Goal: Information Seeking & Learning: Learn about a topic

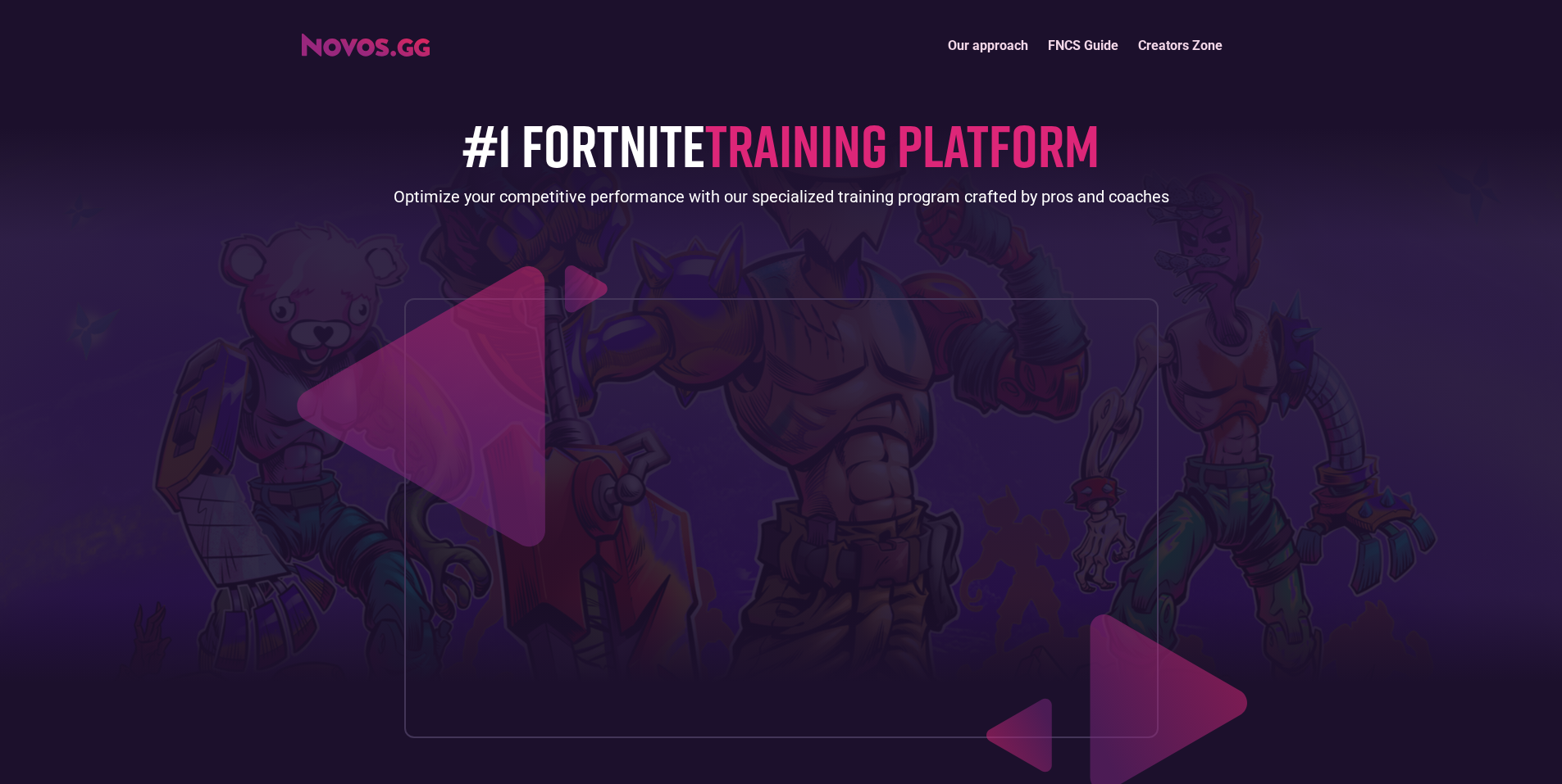
click at [973, 45] on link "Our approach" at bounding box center [988, 46] width 100 height 35
click at [996, 45] on link "Our approach" at bounding box center [988, 46] width 100 height 35
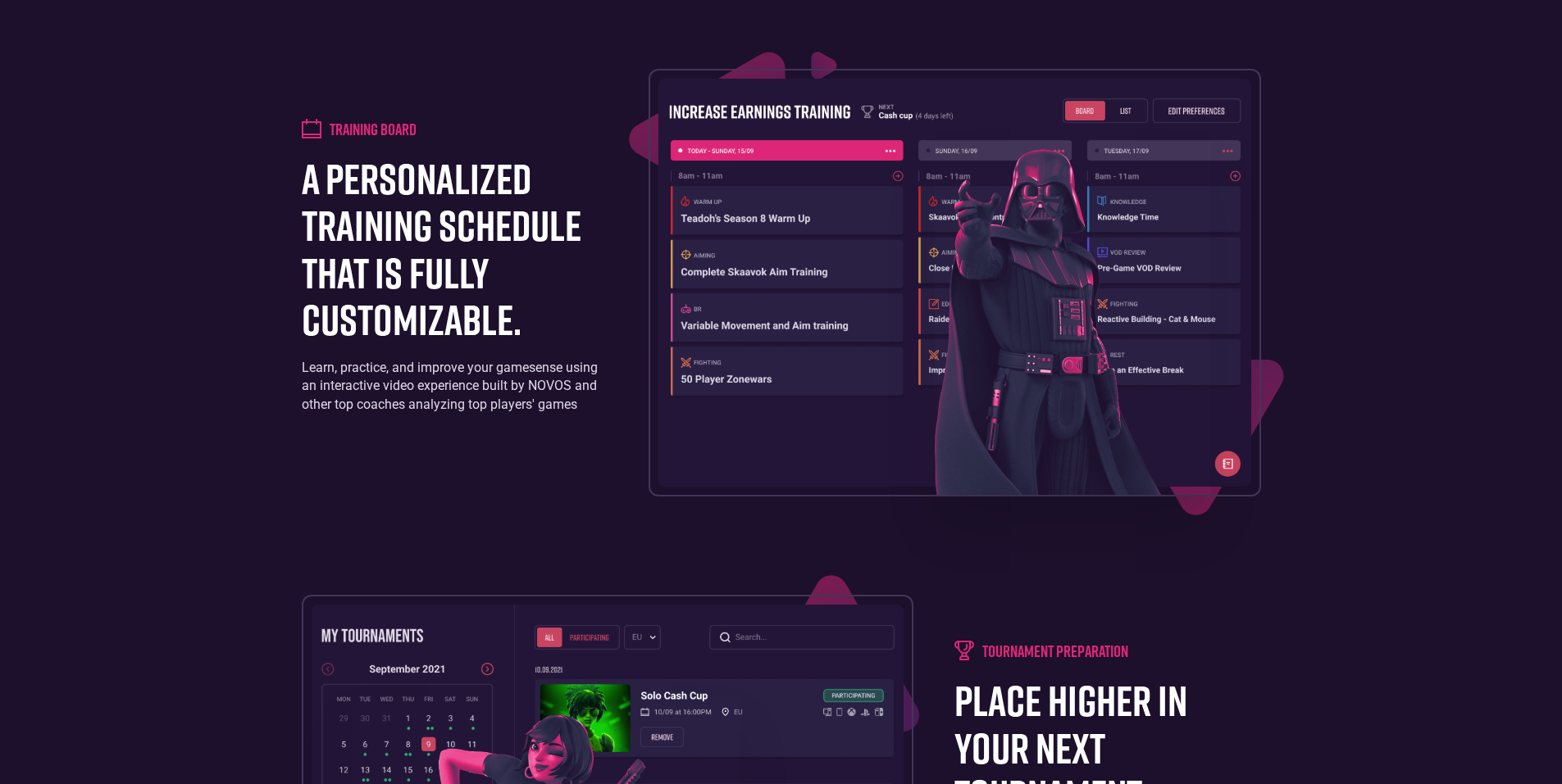
scroll to position [1554, 0]
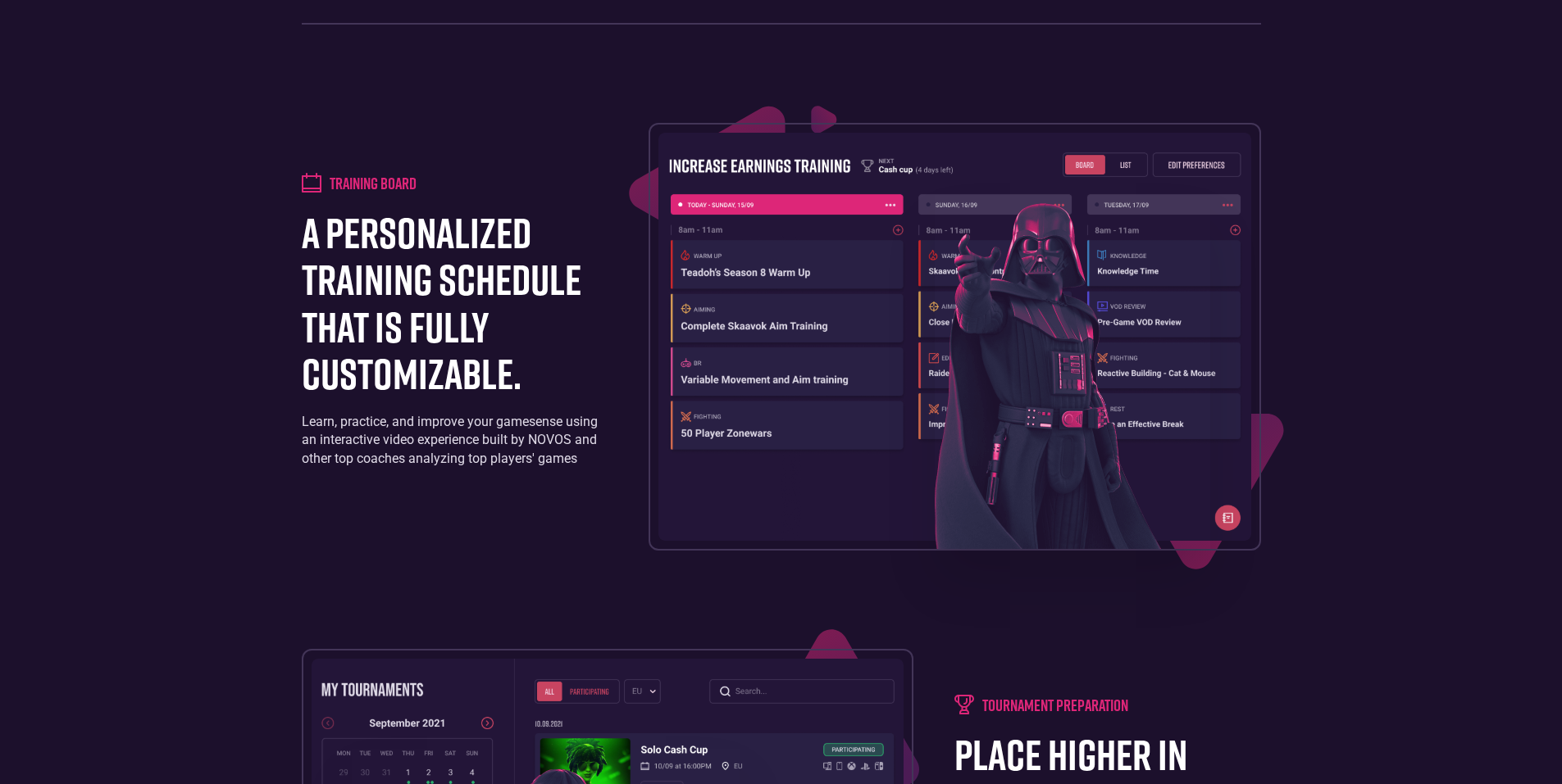
click at [333, 193] on h4 "Training board" at bounding box center [373, 183] width 87 height 19
drag, startPoint x: 333, startPoint y: 232, endPoint x: 352, endPoint y: 237, distance: 19.6
click at [343, 193] on h4 "Training board" at bounding box center [373, 183] width 87 height 19
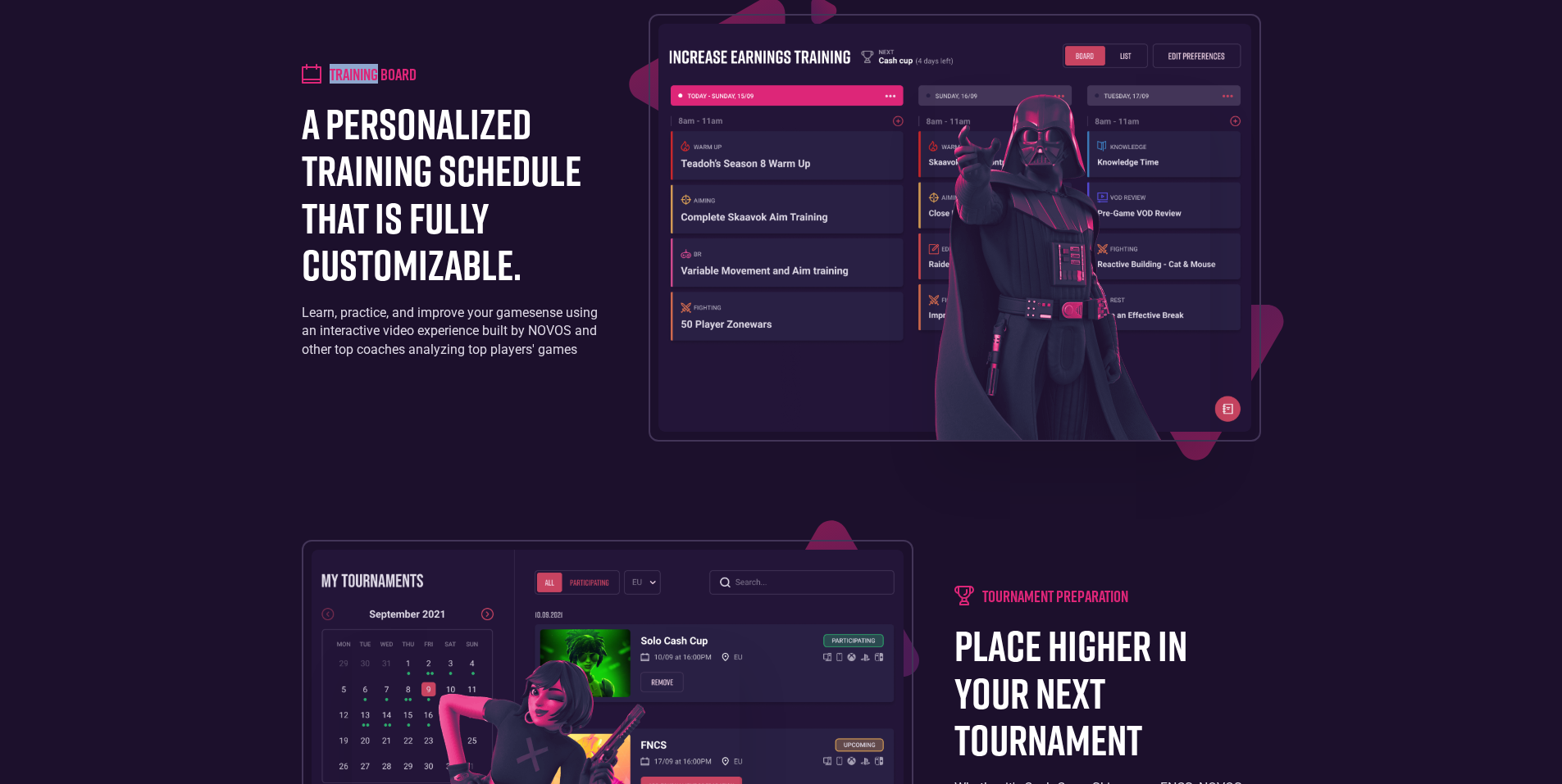
drag, startPoint x: 958, startPoint y: 389, endPoint x: 956, endPoint y: 359, distance: 30.1
click at [959, 388] on img at bounding box center [1072, 263] width 275 height 353
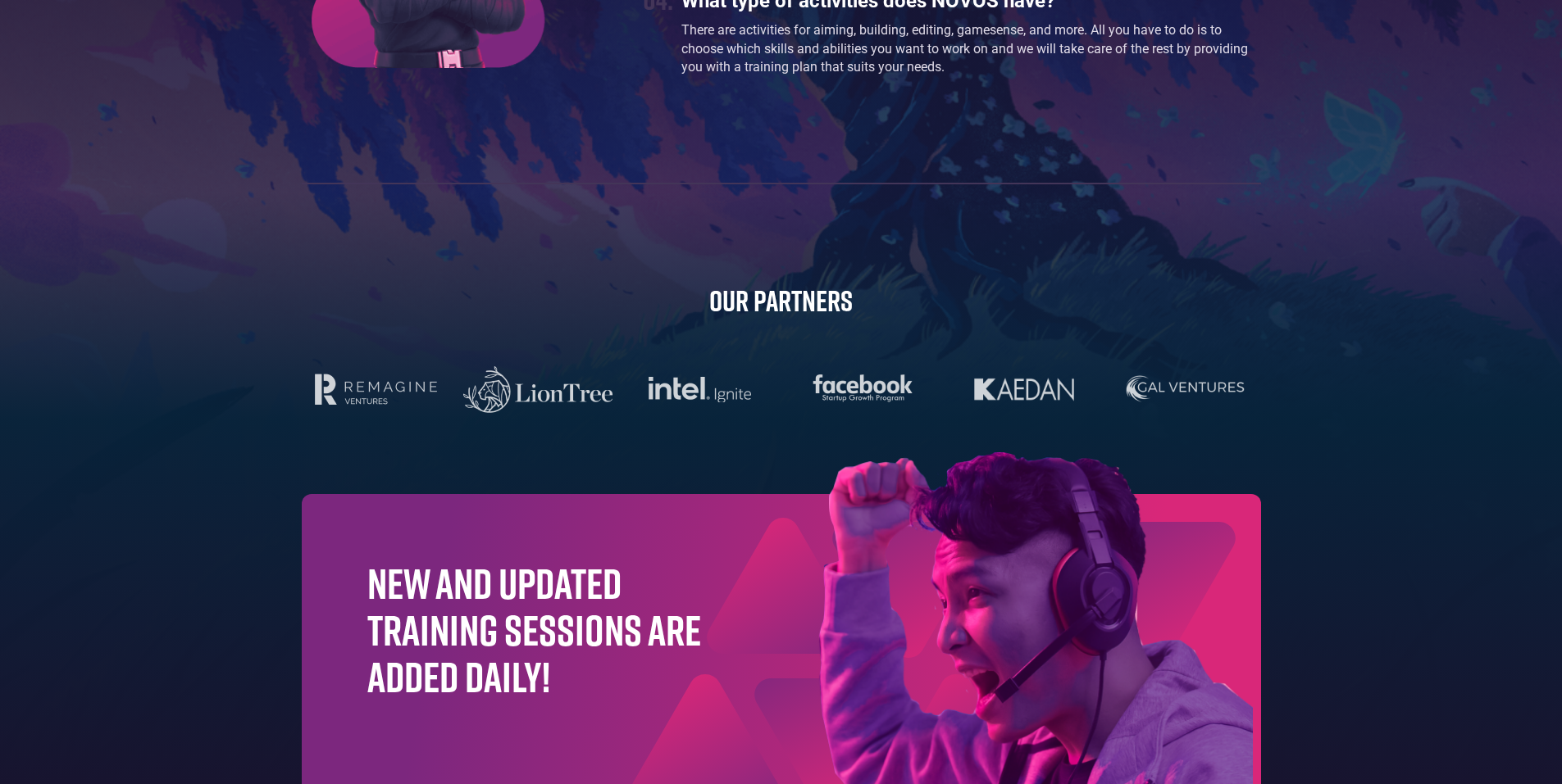
scroll to position [5167, 0]
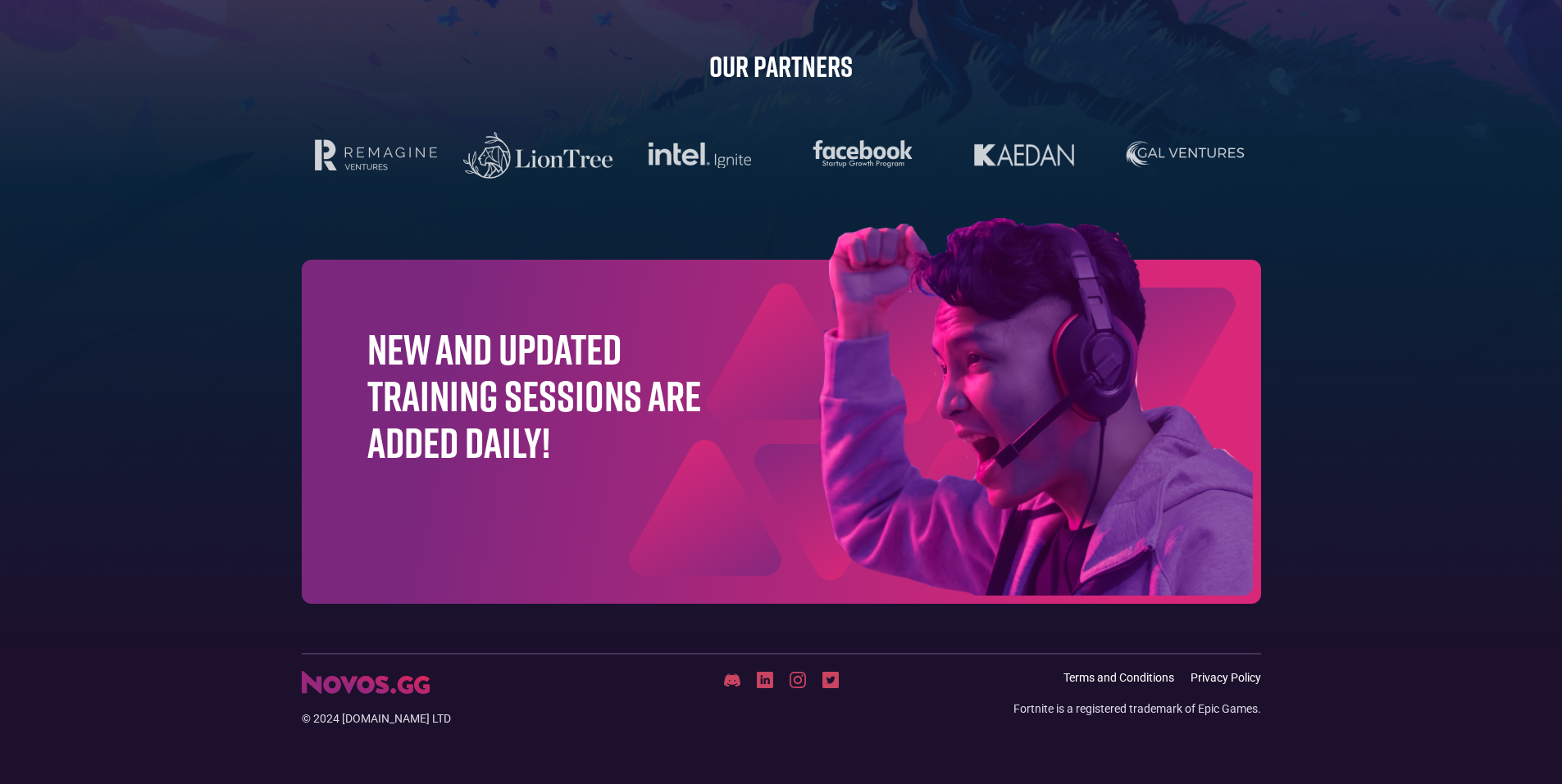
click at [336, 695] on div "© 2024 [DOMAIN_NAME] LTD" at bounding box center [461, 698] width 320 height 55
drag, startPoint x: 1560, startPoint y: 684, endPoint x: 1568, endPoint y: 696, distance: 14.4
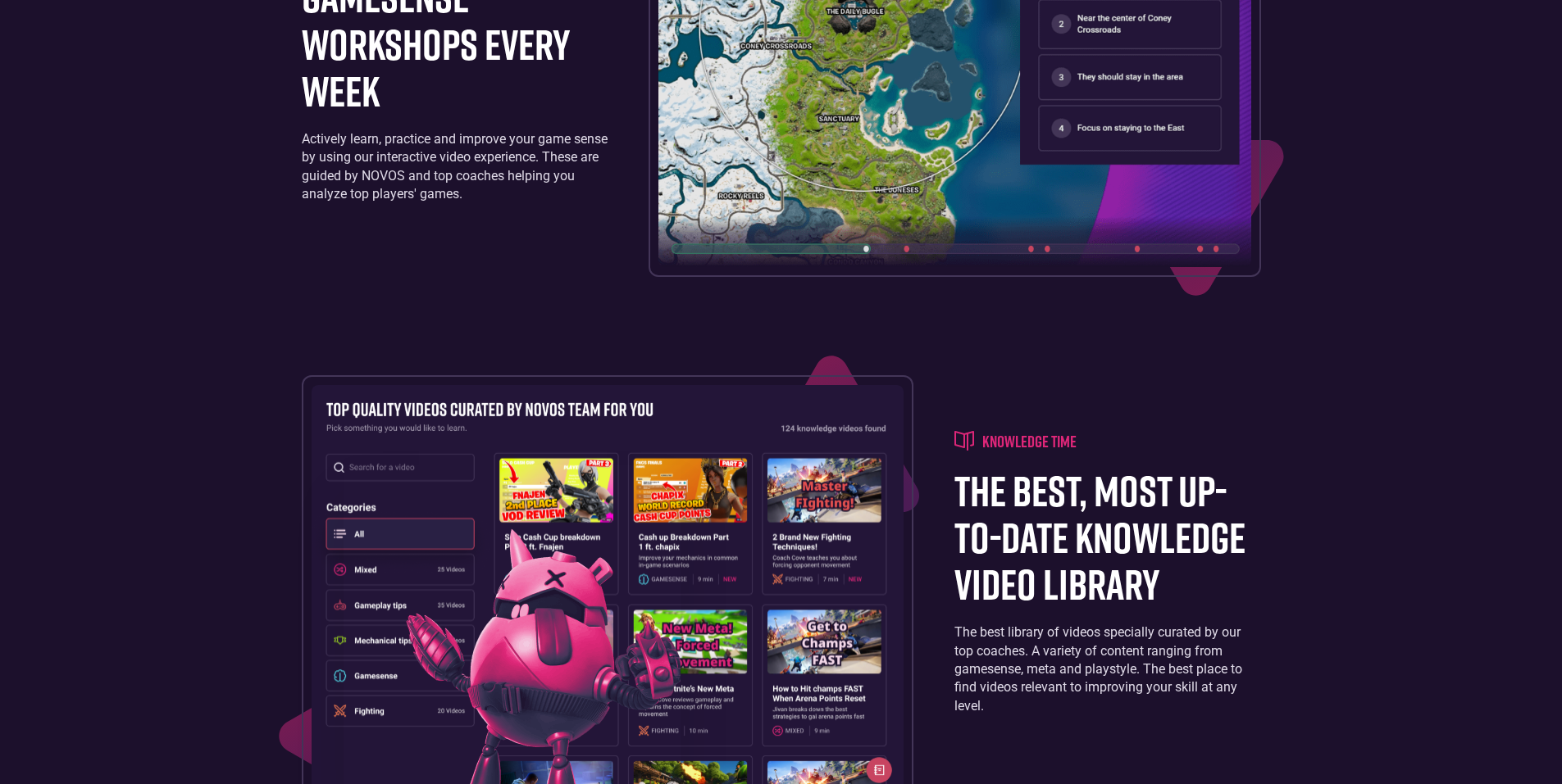
scroll to position [0, 0]
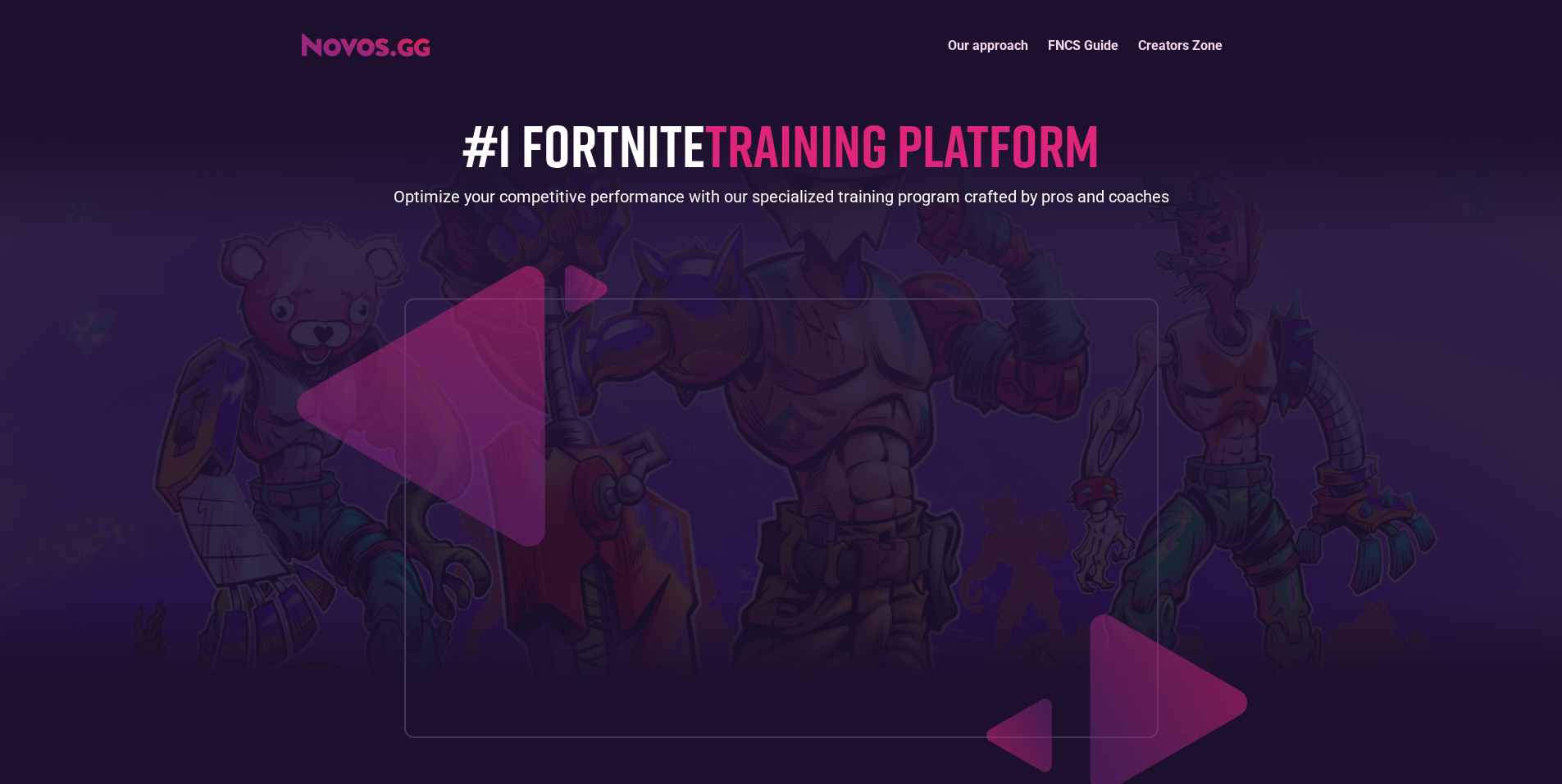
click at [1088, 47] on link "FNCS Guide" at bounding box center [1083, 46] width 91 height 35
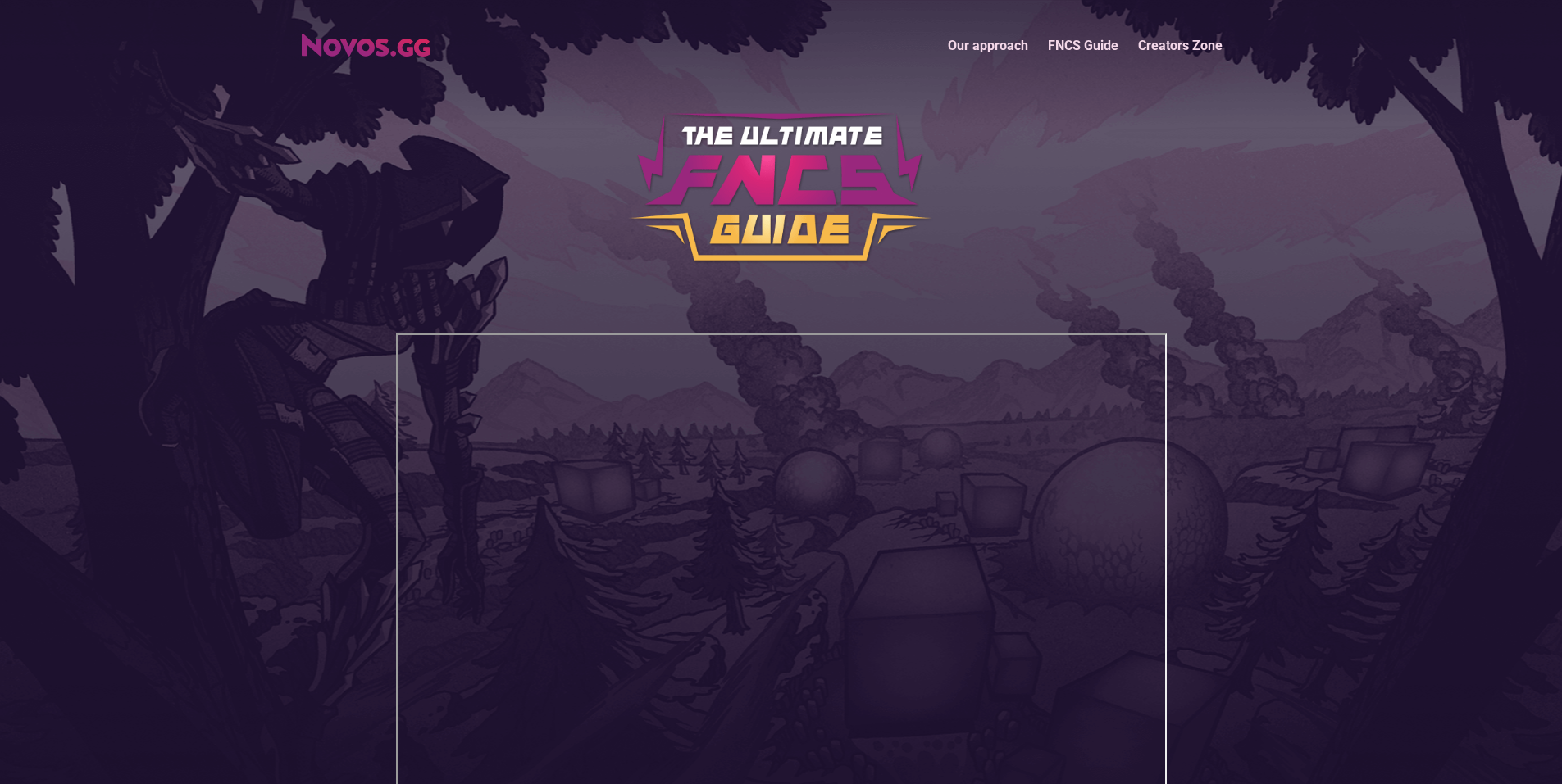
click at [1144, 39] on link "Creators Zone" at bounding box center [1181, 46] width 104 height 35
click at [979, 55] on link "Our approach" at bounding box center [988, 46] width 100 height 35
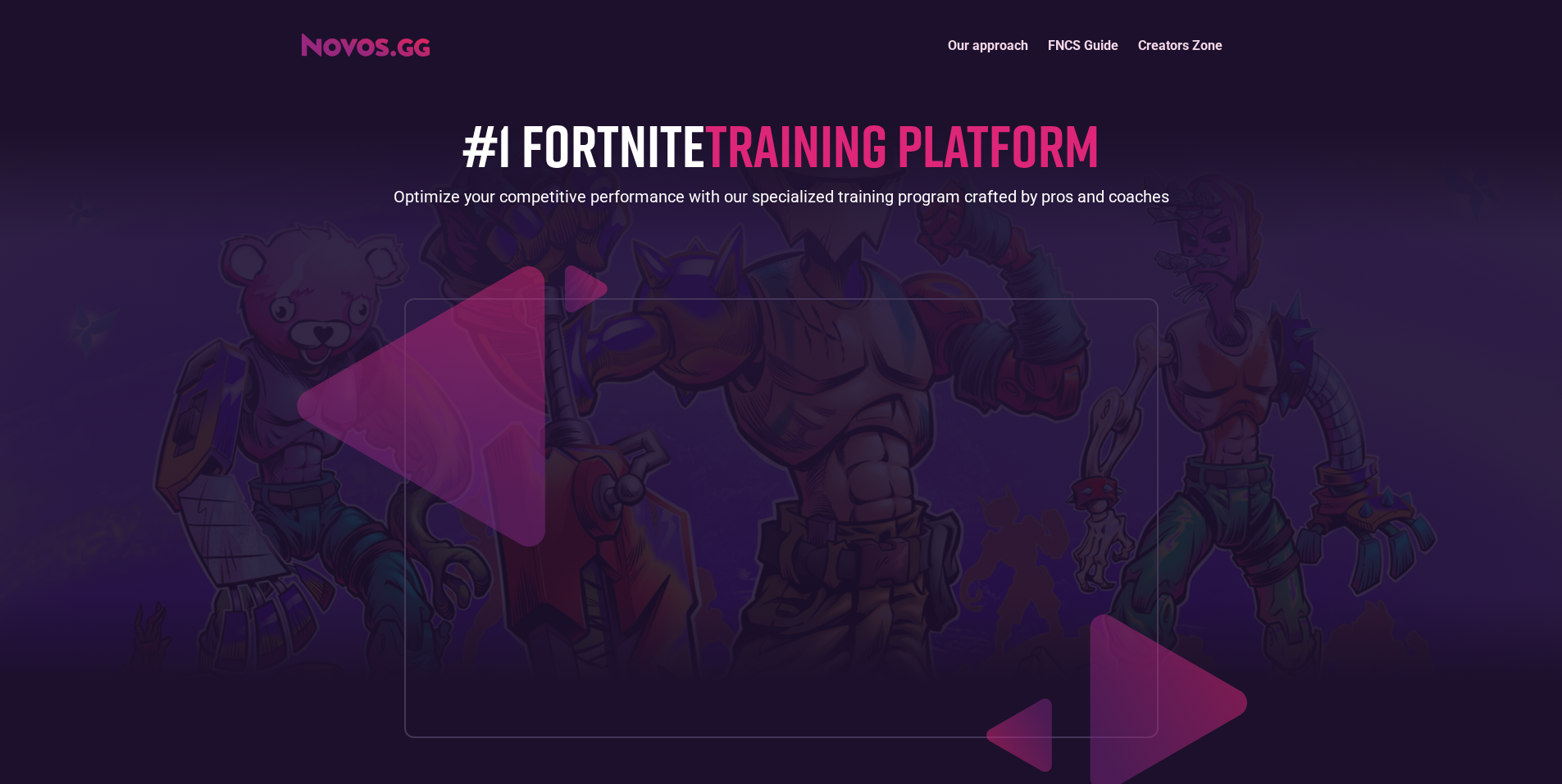
drag, startPoint x: 445, startPoint y: 62, endPoint x: 392, endPoint y: 54, distance: 53.6
click at [440, 61] on div "Our approach FNCS Guide Creators Zone" at bounding box center [781, 46] width 976 height 35
click at [392, 53] on img "home" at bounding box center [365, 46] width 127 height 23
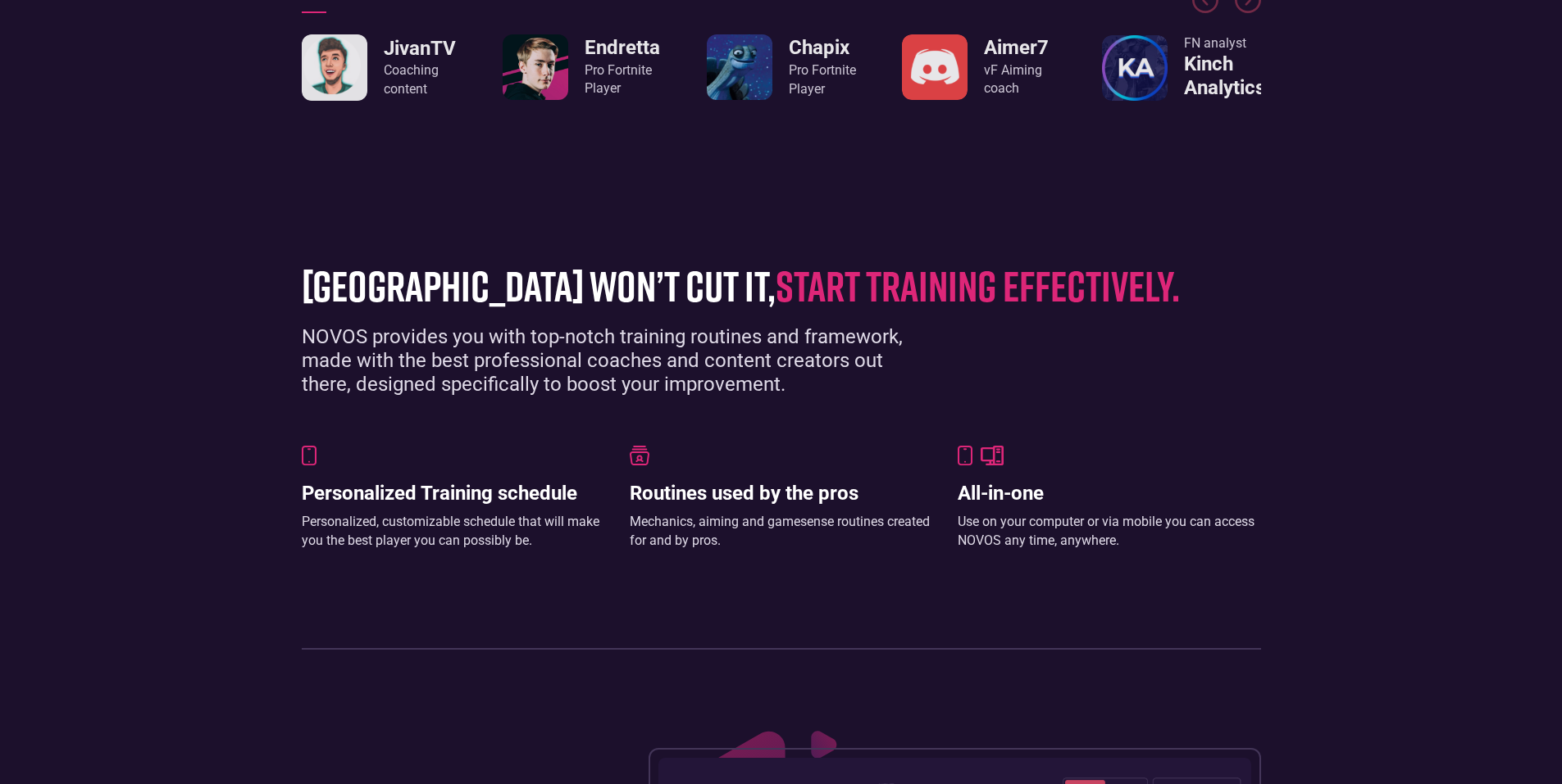
scroll to position [1092, 0]
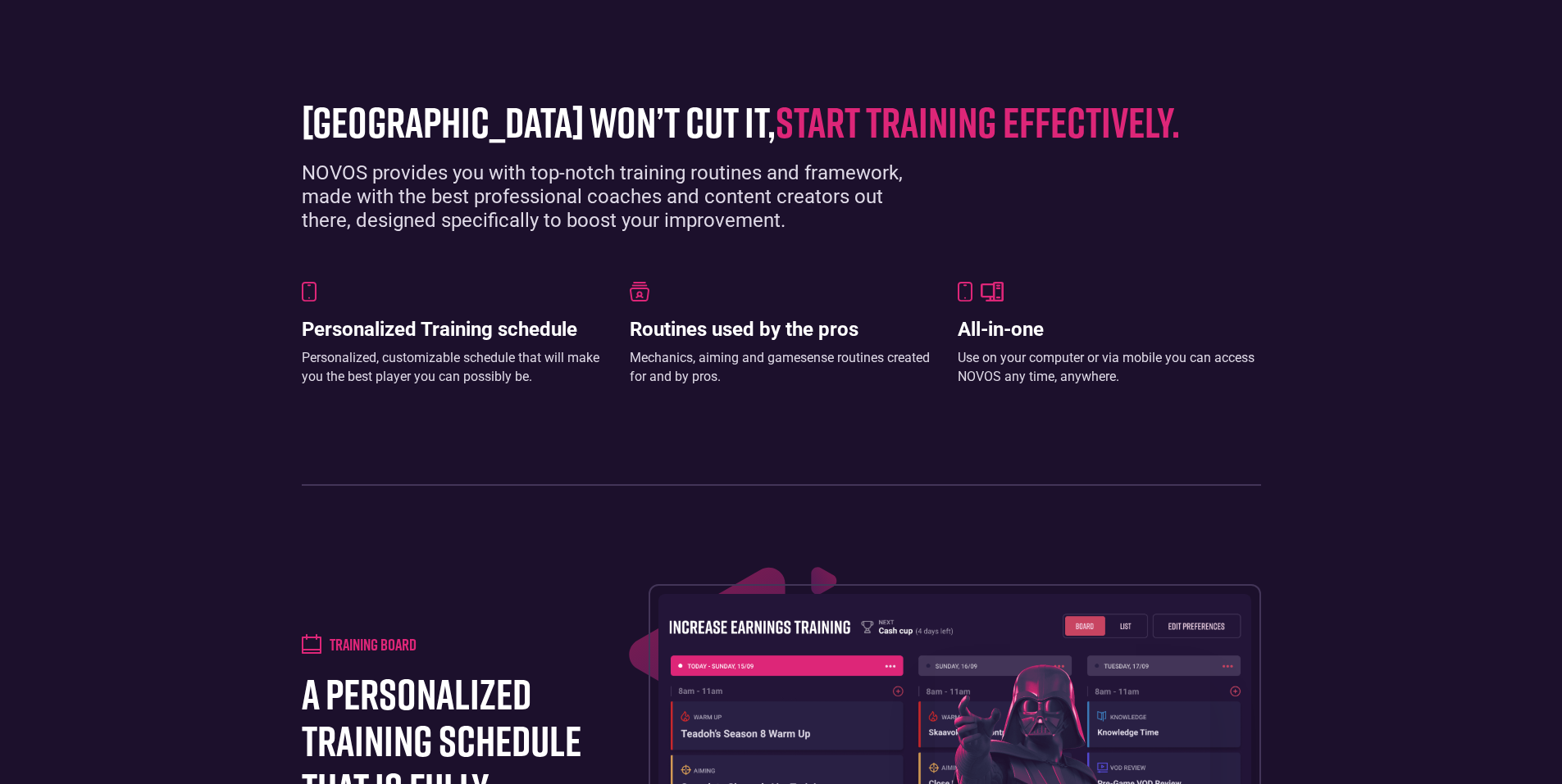
click at [812, 147] on span "start training effectively." at bounding box center [977, 122] width 404 height 51
drag, startPoint x: 816, startPoint y: 169, endPoint x: 809, endPoint y: 181, distance: 13.9
click at [813, 147] on span "start training effectively." at bounding box center [977, 122] width 404 height 51
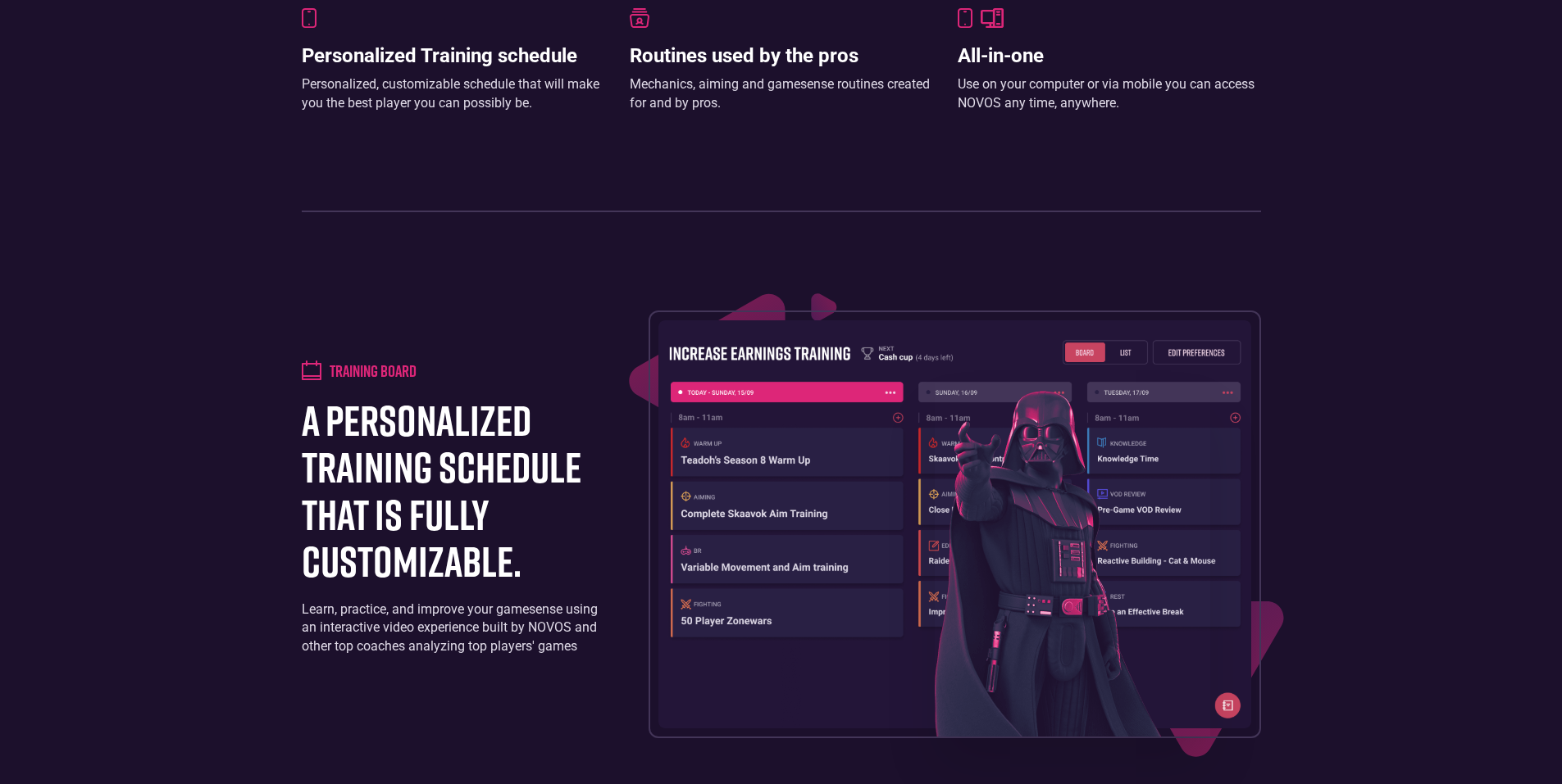
scroll to position [1694, 0]
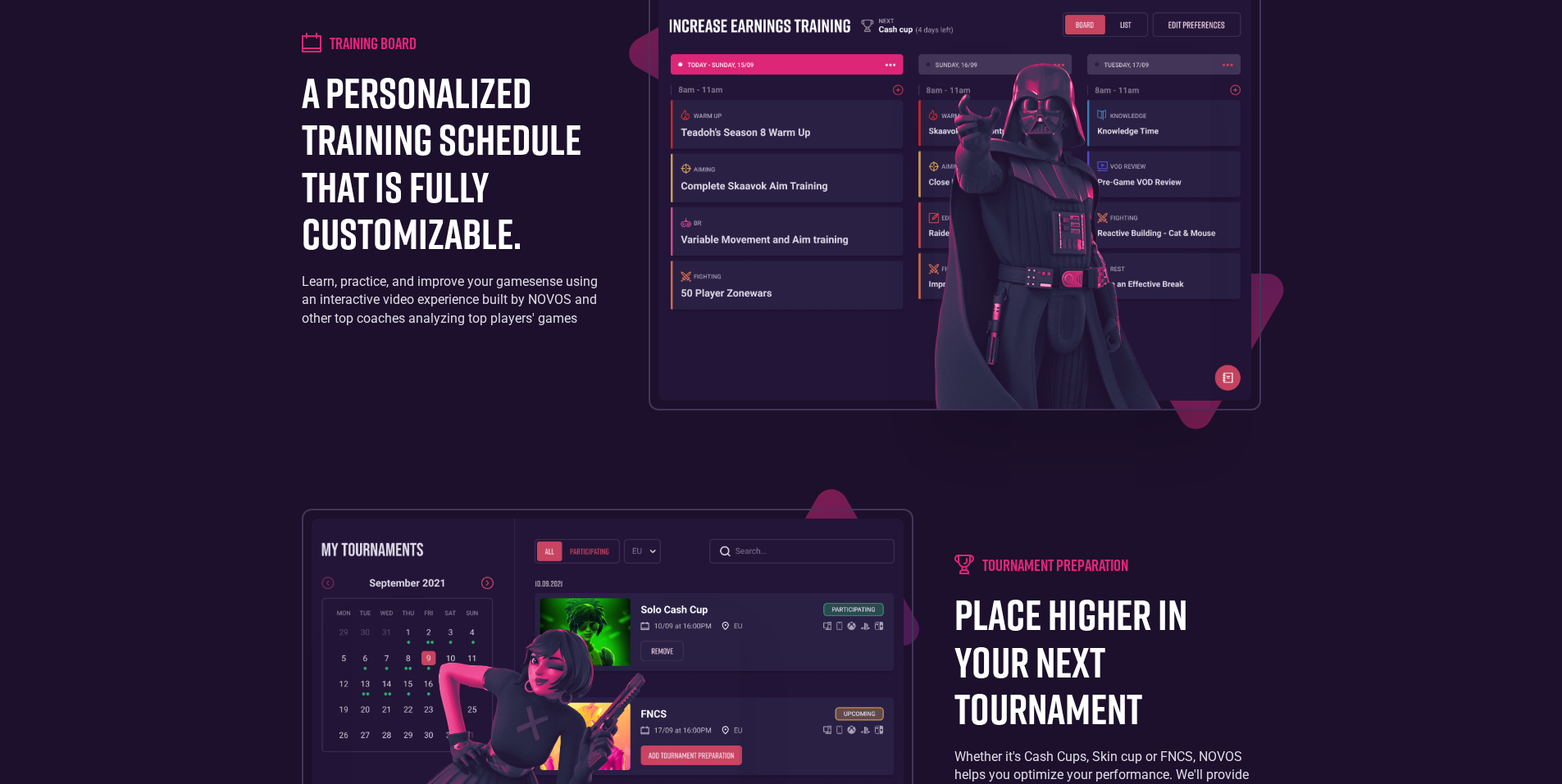
click at [484, 320] on div "Learn, practice, and improve your gamesense using an interactive video experien…" at bounding box center [454, 301] width 306 height 54
click at [475, 200] on h1 "a personalized training schedule that is fully customizable." at bounding box center [454, 162] width 306 height 188
drag, startPoint x: 357, startPoint y: 70, endPoint x: 296, endPoint y: 52, distance: 63.6
click at [336, 63] on div "Training board a personalized training schedule that is fully customizable. Lea…" at bounding box center [781, 196] width 960 height 428
drag, startPoint x: 296, startPoint y: 52, endPoint x: 552, endPoint y: 173, distance: 283.2
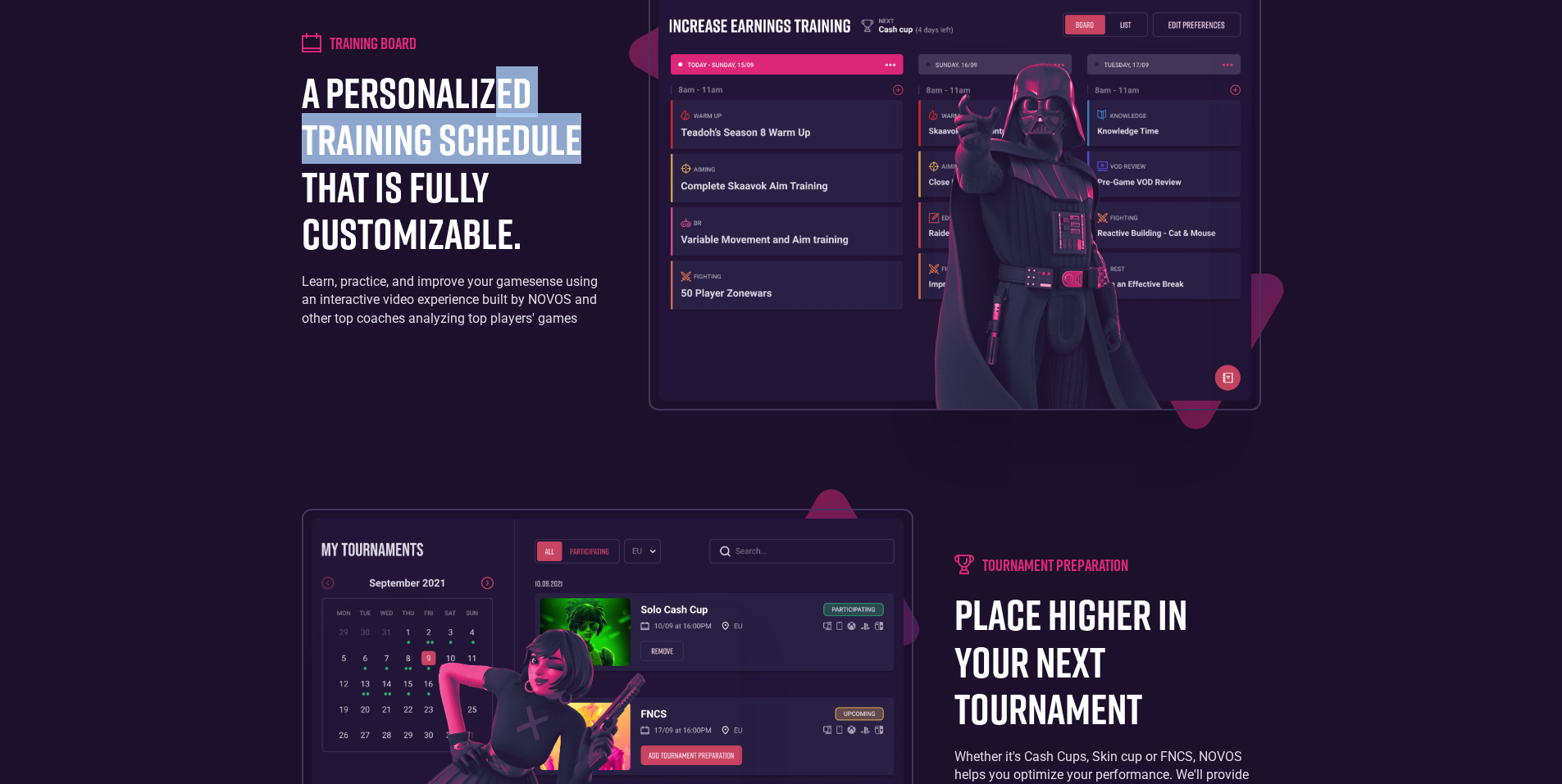
drag, startPoint x: 552, startPoint y: 173, endPoint x: 901, endPoint y: 344, distance: 388.6
click at [854, 321] on div "Training board a personalized training schedule that is fully customizable. Lea…" at bounding box center [781, 196] width 960 height 428
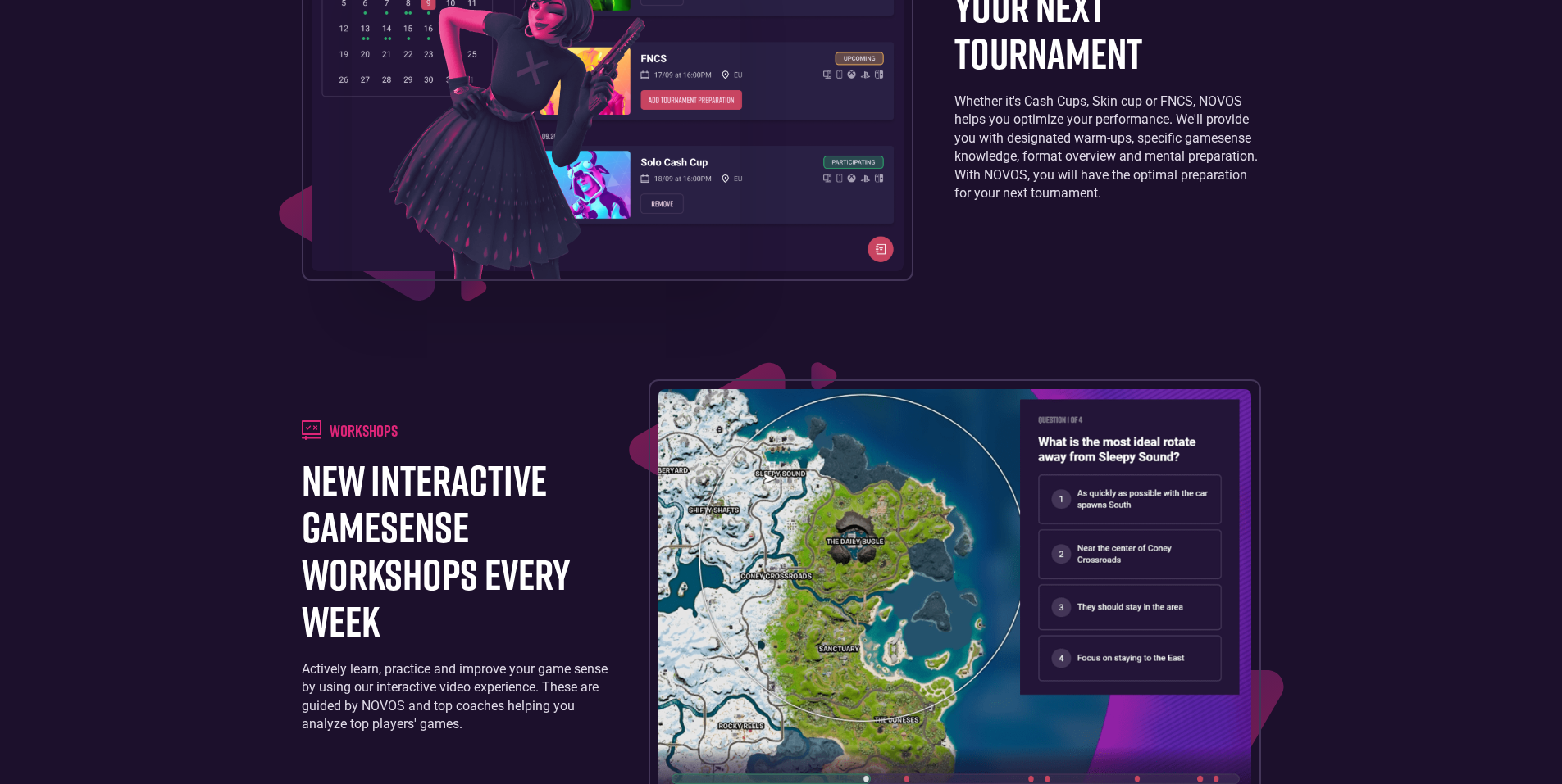
drag, startPoint x: 698, startPoint y: 351, endPoint x: 472, endPoint y: 317, distance: 228.5
click at [523, 327] on div "Training board a personalized training schedule that is fully customizable. Lea…" at bounding box center [781, 354] width 976 height 2055
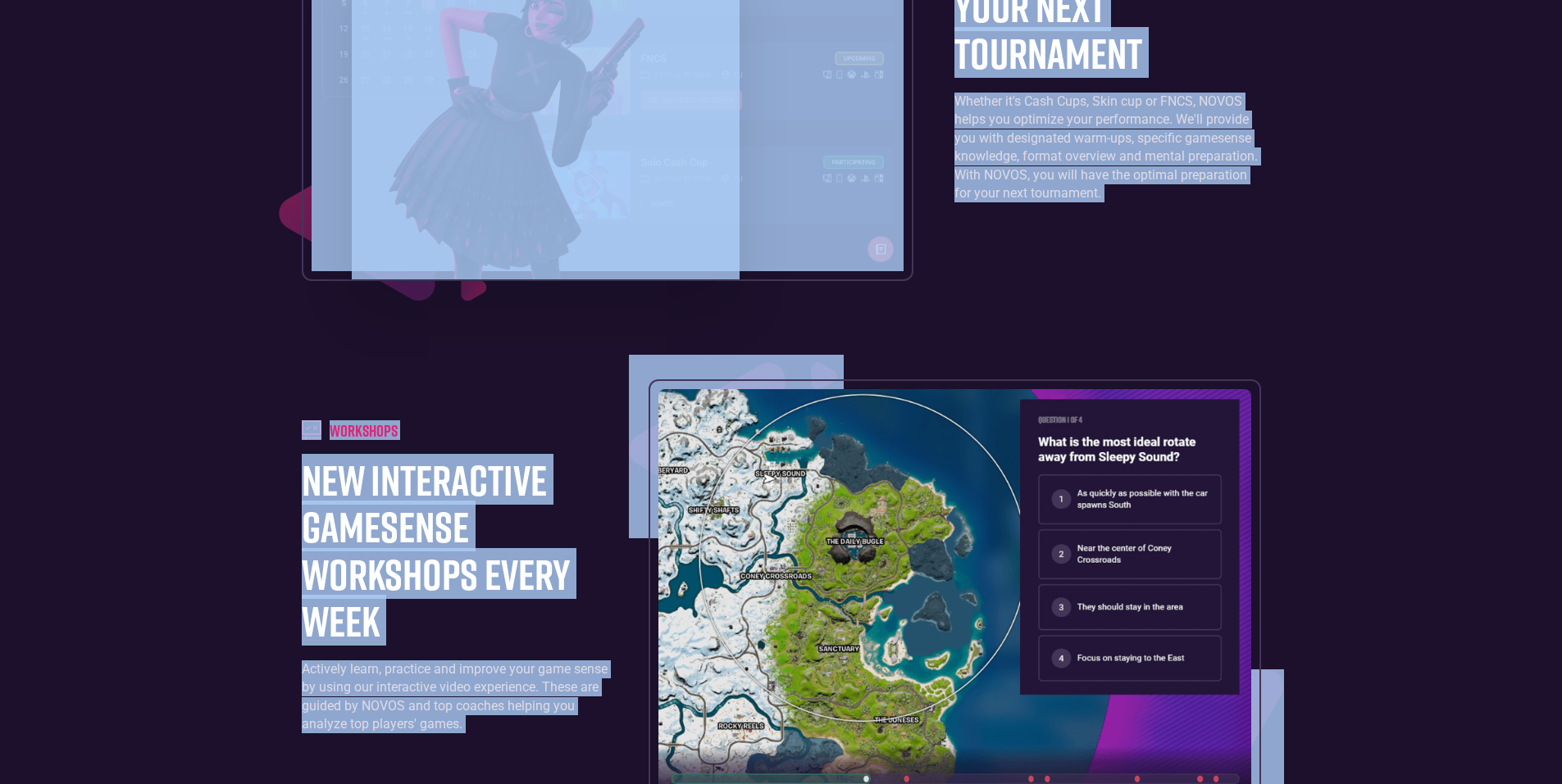
drag, startPoint x: 472, startPoint y: 317, endPoint x: 488, endPoint y: 335, distance: 24.1
click at [472, 279] on img at bounding box center [546, 116] width 388 height 326
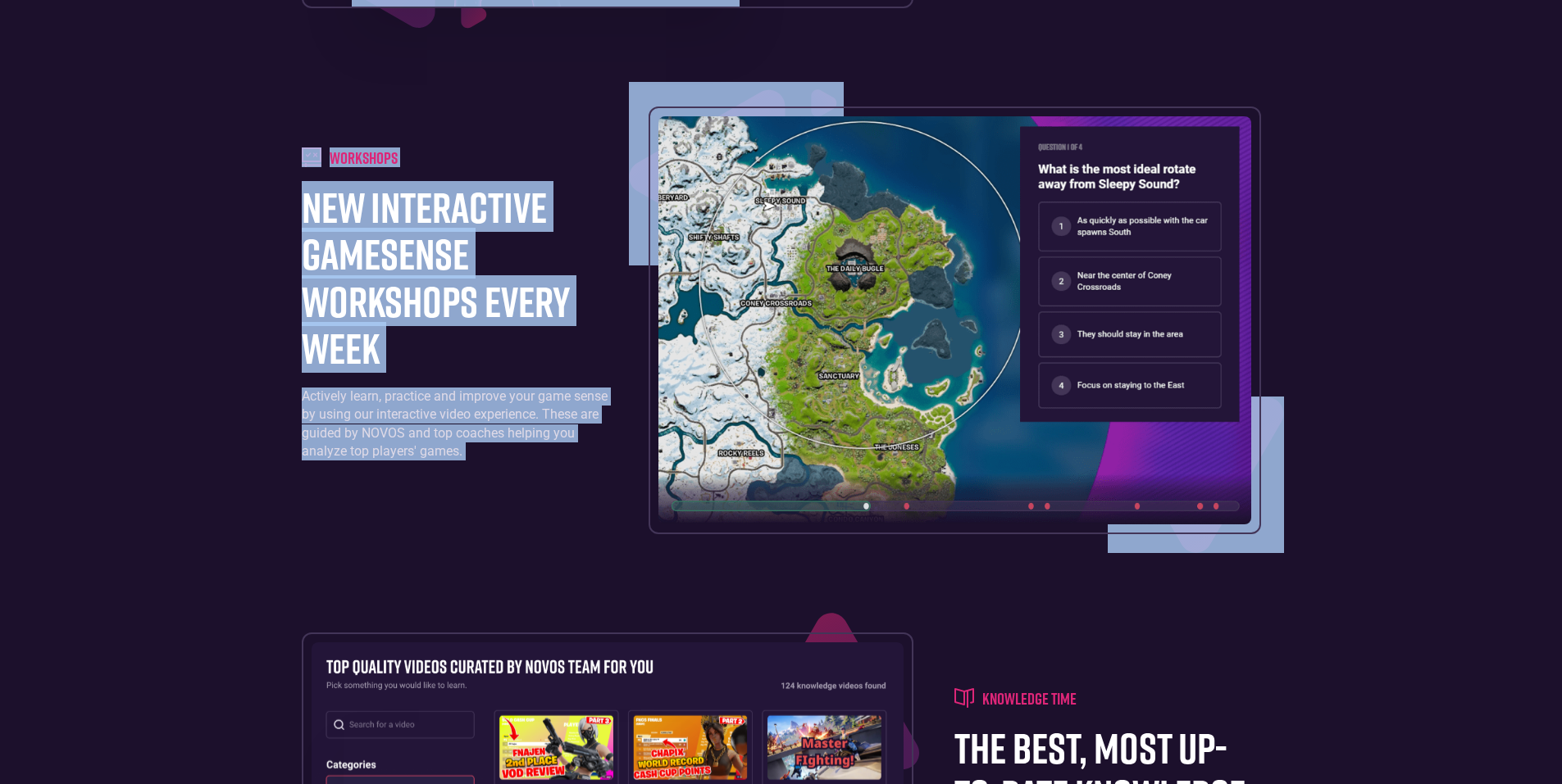
click at [0, 203] on footer "Training board a personalized training schedule that is fully customizable. Lea…" at bounding box center [781, 82] width 1562 height 2155
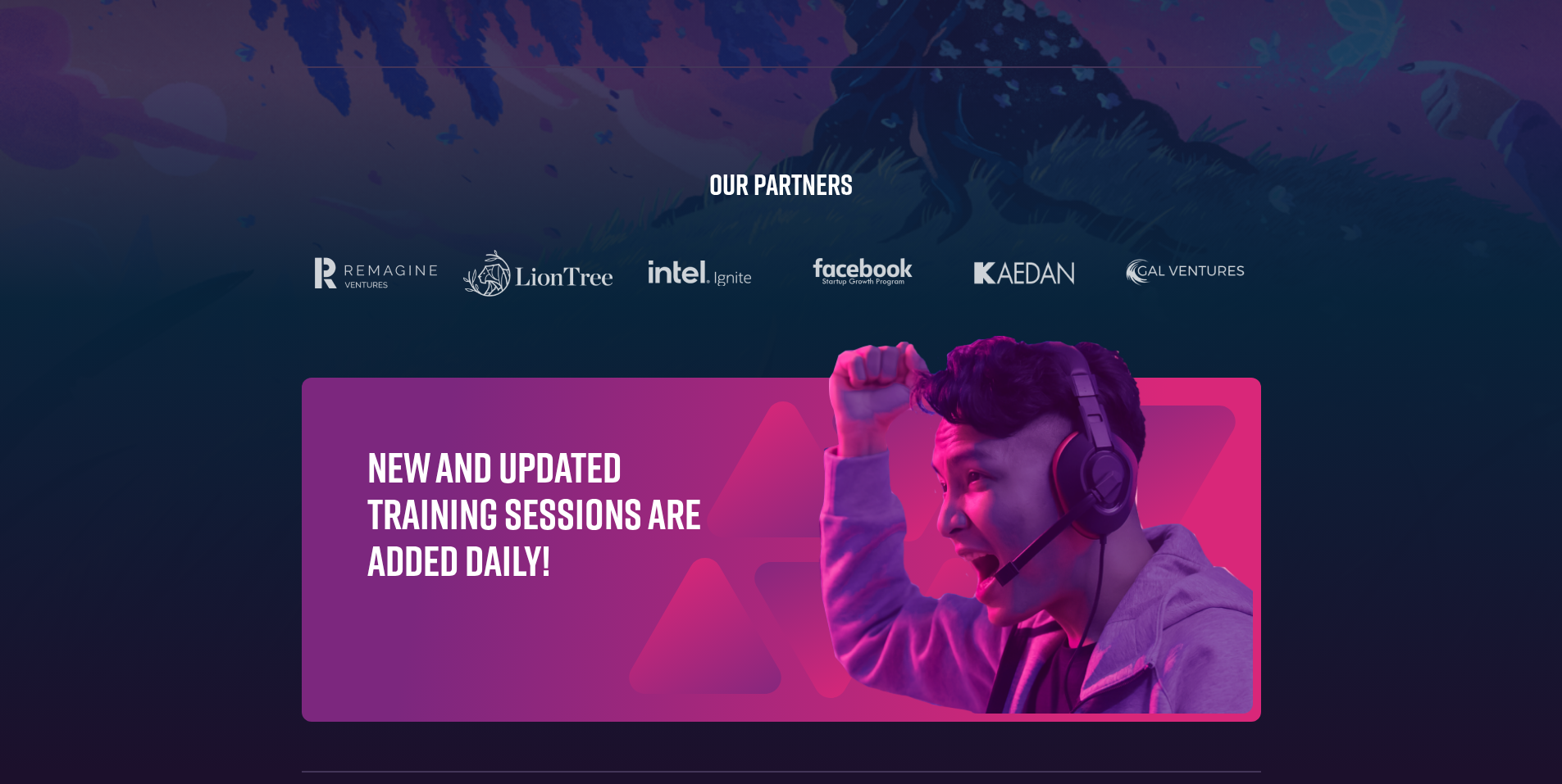
scroll to position [5167, 0]
